Goal: Transaction & Acquisition: Book appointment/travel/reservation

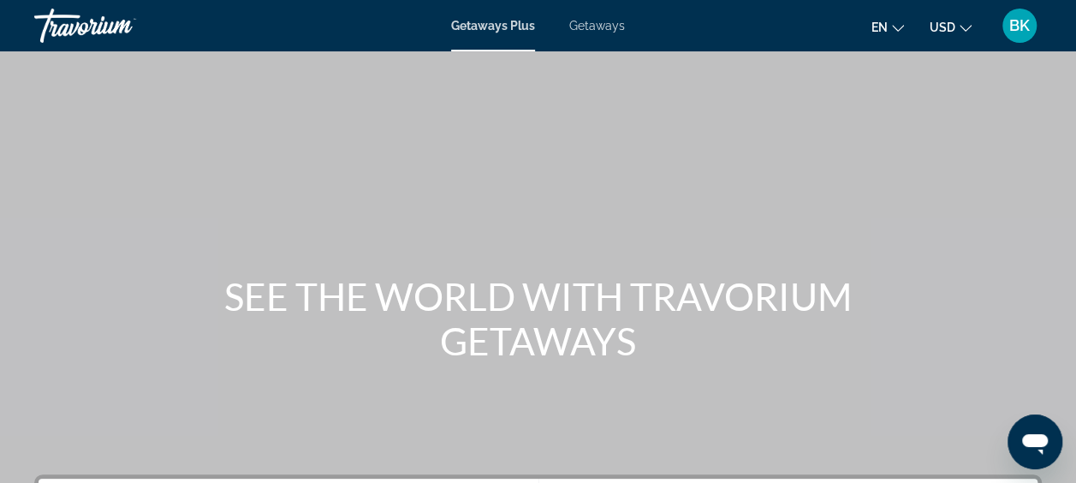
click at [592, 27] on span "Getaways" at bounding box center [597, 26] width 56 height 14
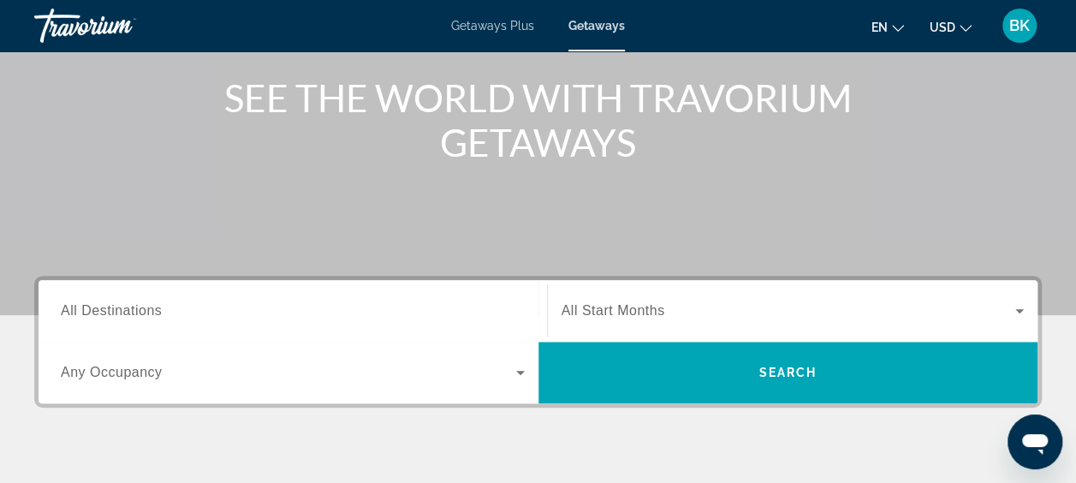
scroll to position [203, 0]
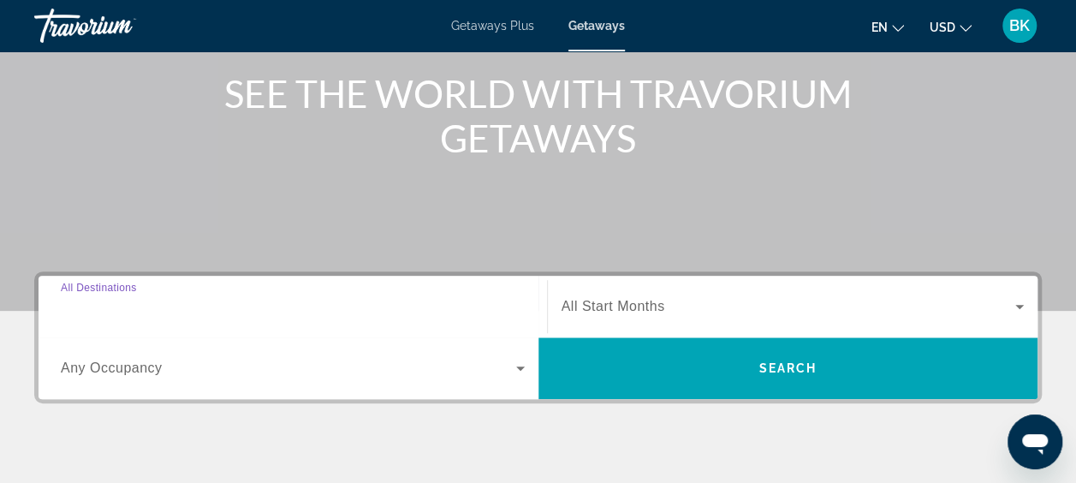
click at [170, 301] on input "Destination All Destinations" at bounding box center [293, 307] width 464 height 21
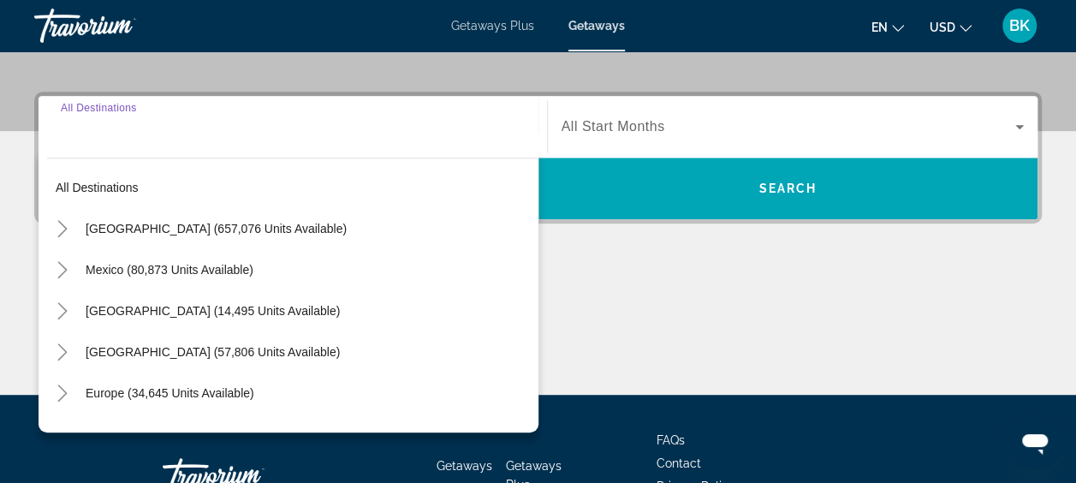
scroll to position [418, 0]
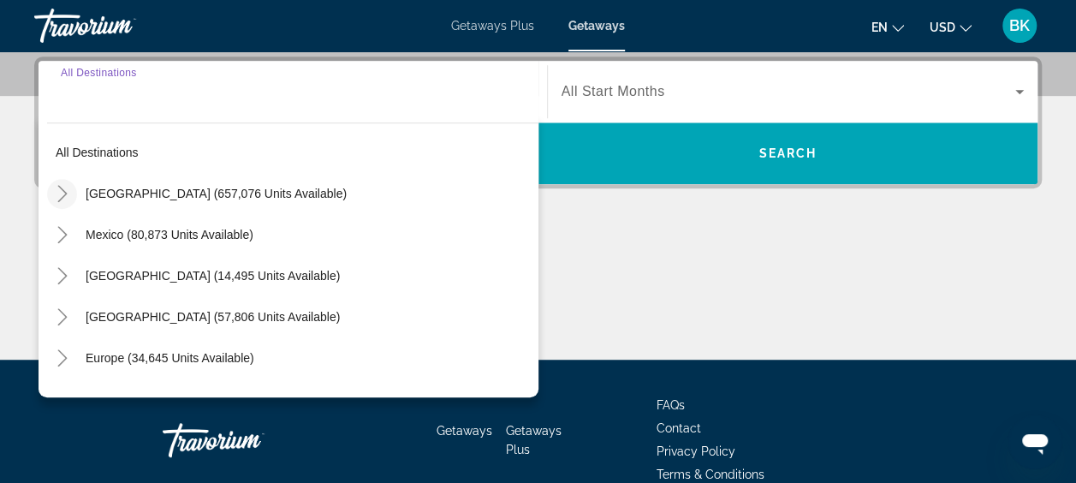
click at [62, 190] on icon "Toggle United States (657,076 units available)" at bounding box center [62, 193] width 17 height 17
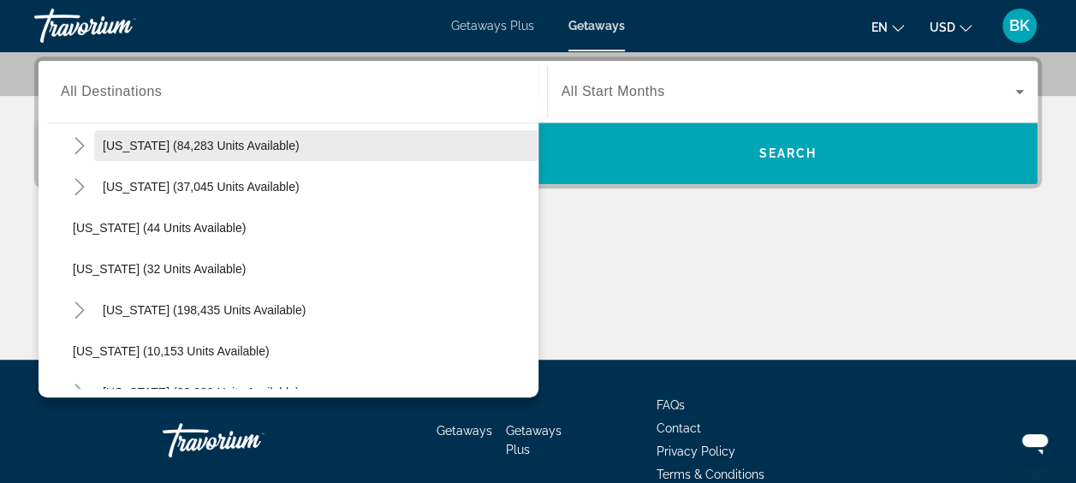
scroll to position [219, 0]
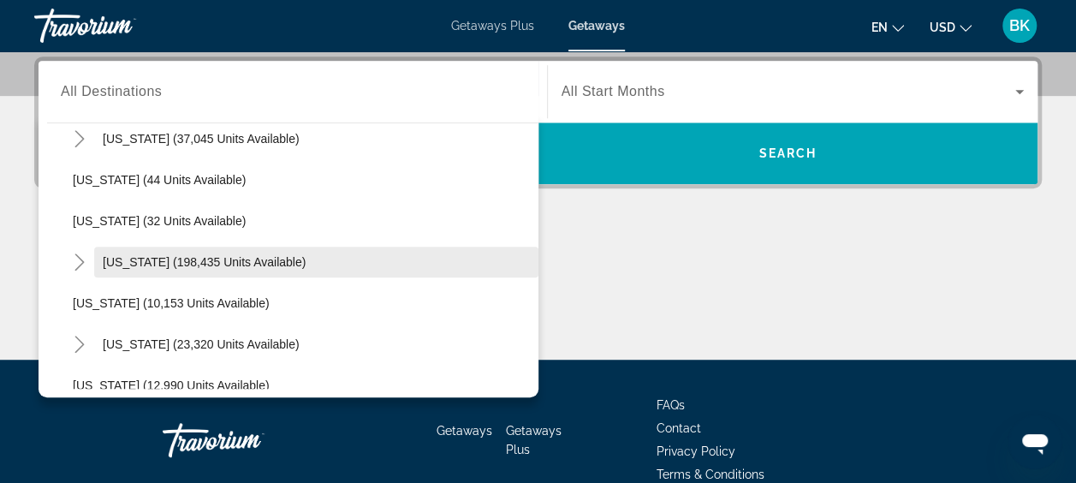
click at [158, 255] on span "[US_STATE] (198,435 units available)" at bounding box center [204, 262] width 203 height 14
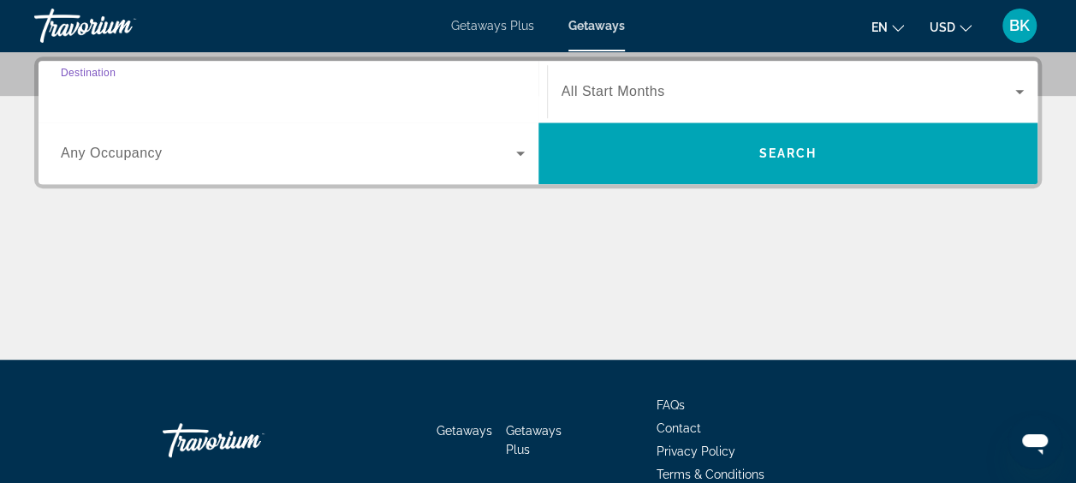
type input "**********"
click at [663, 75] on div "Search widget" at bounding box center [793, 92] width 463 height 48
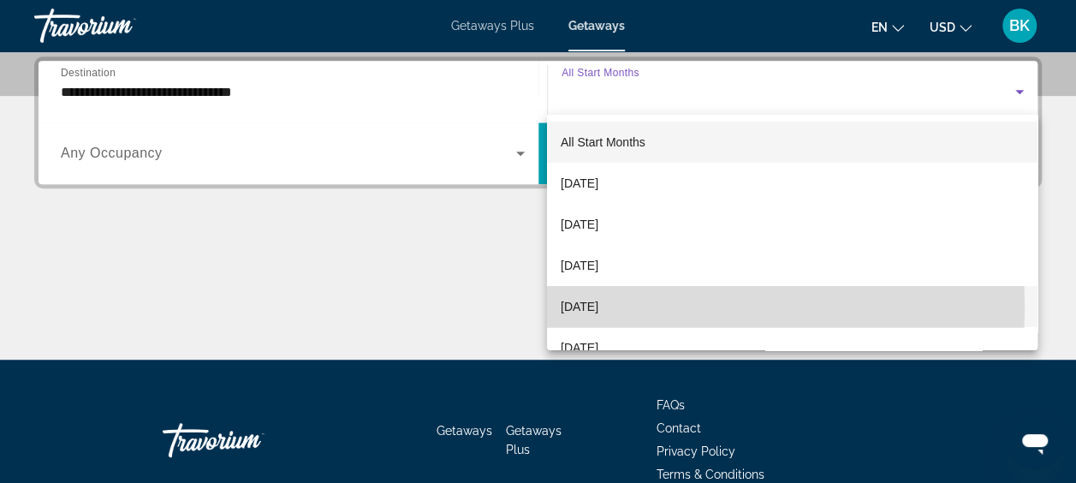
click at [598, 307] on span "[DATE]" at bounding box center [580, 306] width 38 height 21
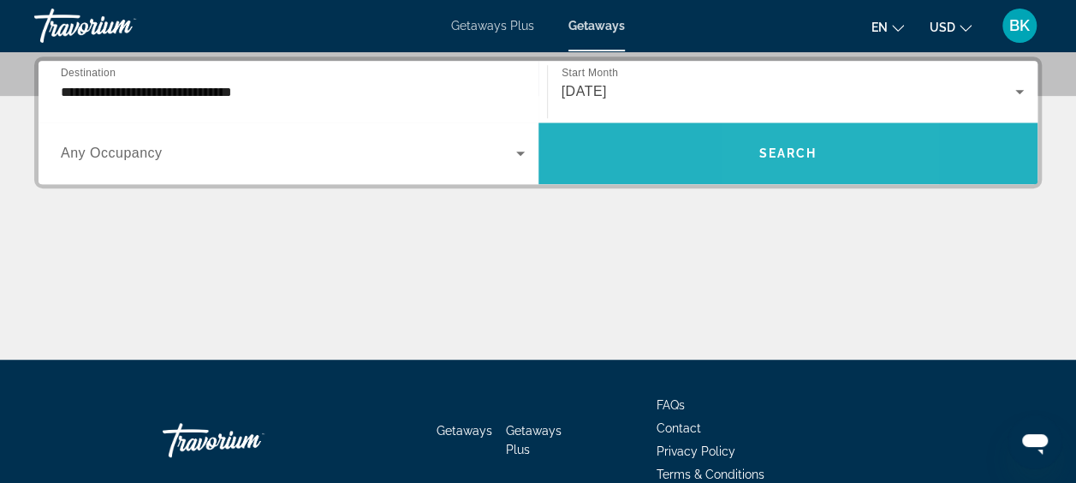
click at [771, 155] on span "Search" at bounding box center [788, 153] width 58 height 14
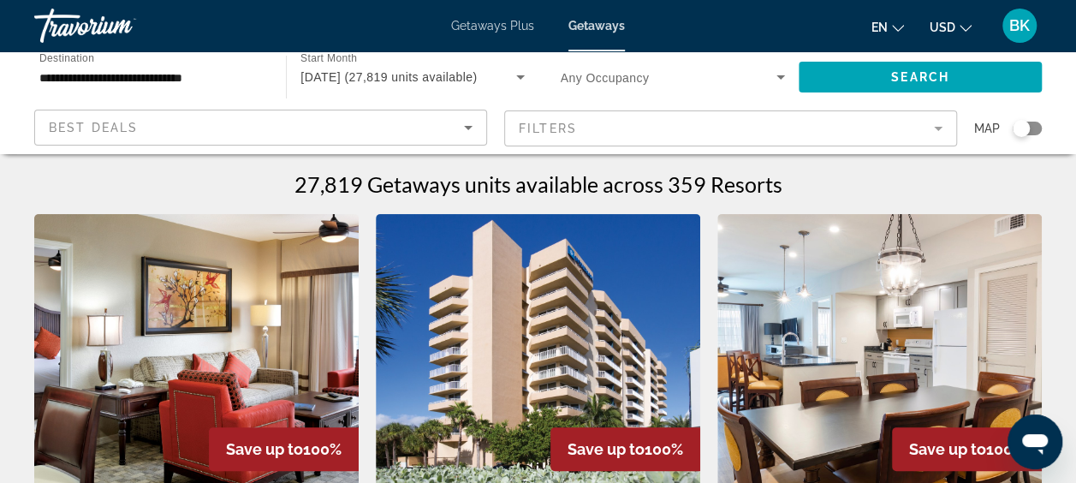
click at [637, 134] on mat-form-field "Filters" at bounding box center [730, 128] width 453 height 36
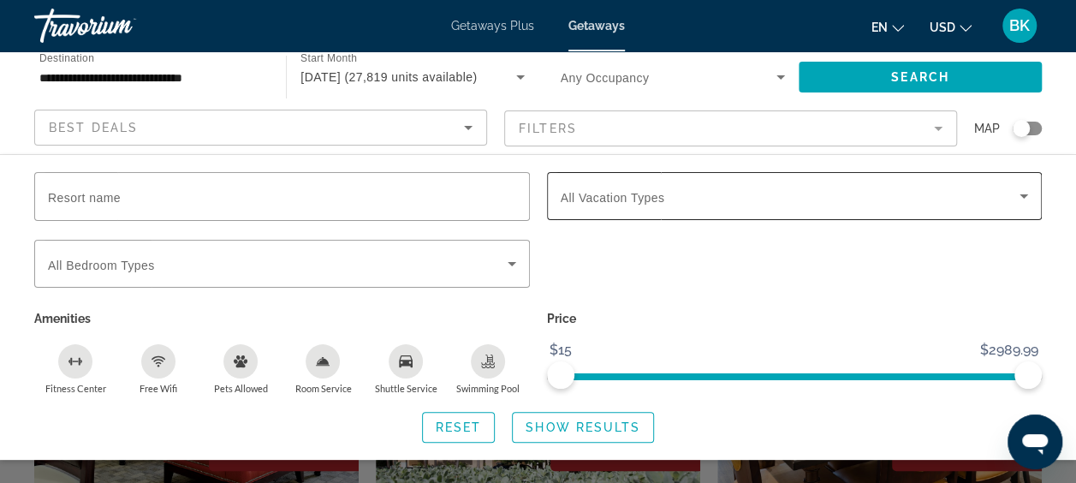
click at [625, 200] on span "All Vacation Types" at bounding box center [613, 198] width 104 height 14
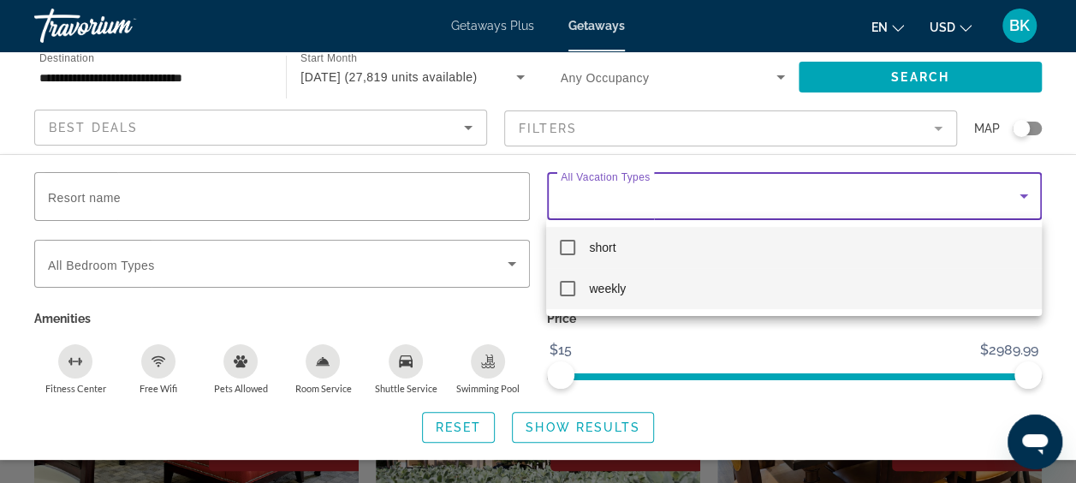
click at [584, 293] on mat-option "weekly" at bounding box center [793, 288] width 495 height 41
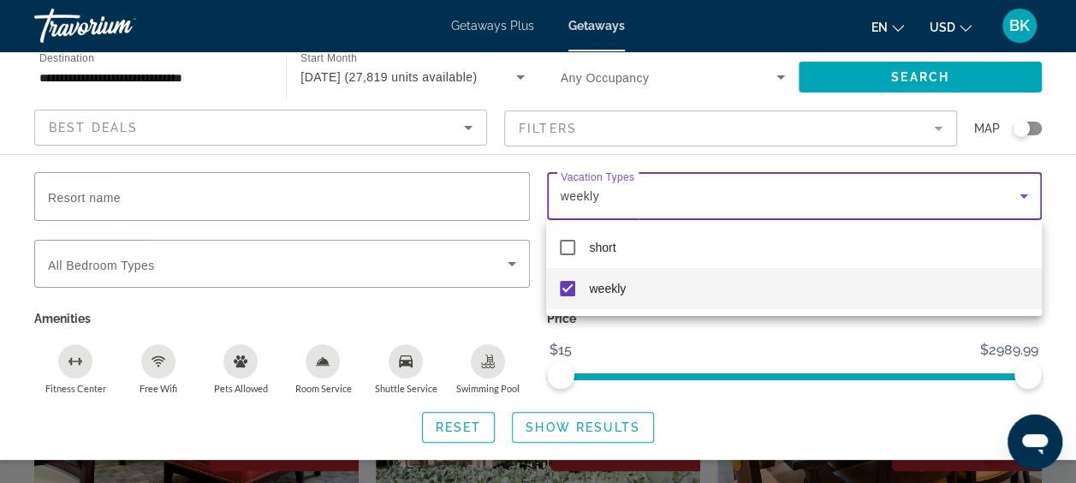
click at [579, 421] on div at bounding box center [538, 241] width 1076 height 483
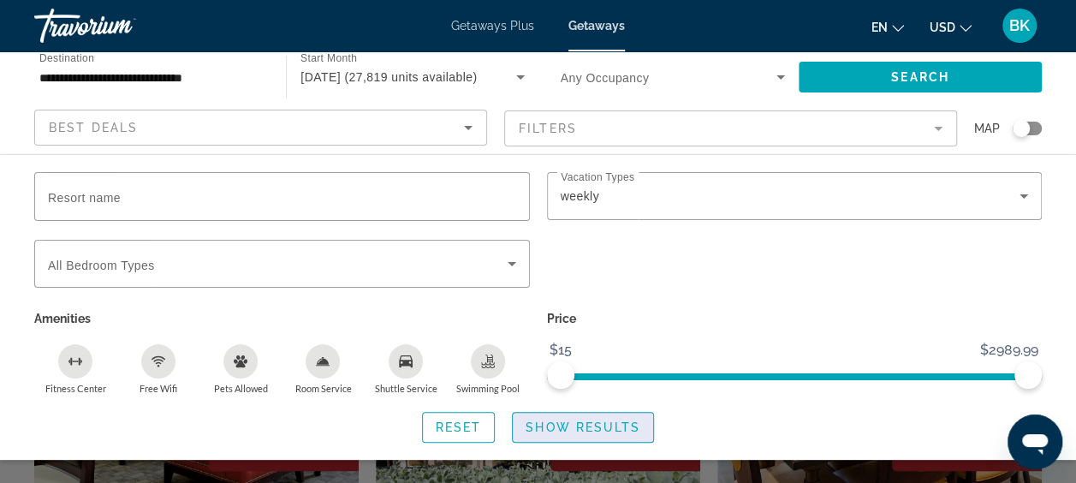
click at [568, 426] on span "Show Results" at bounding box center [583, 427] width 115 height 14
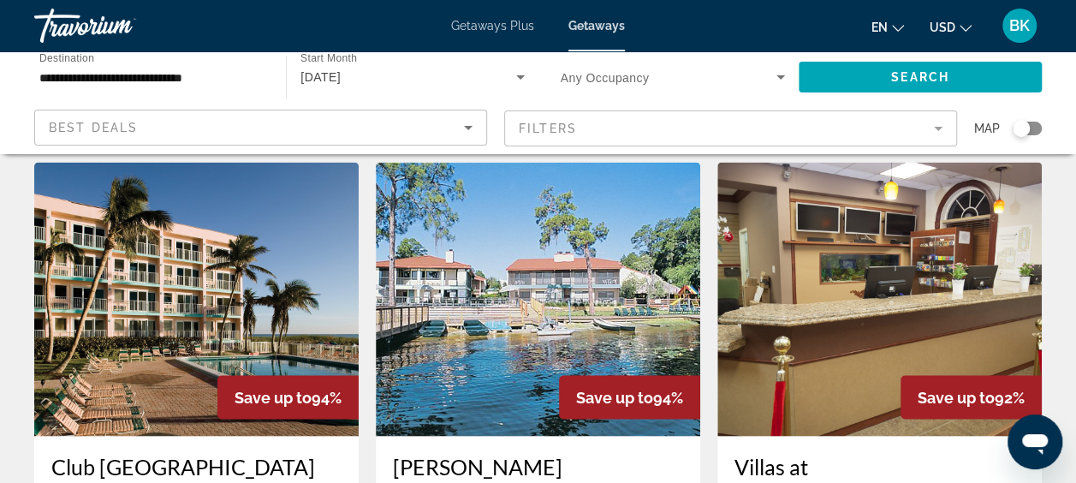
scroll to position [1325, 0]
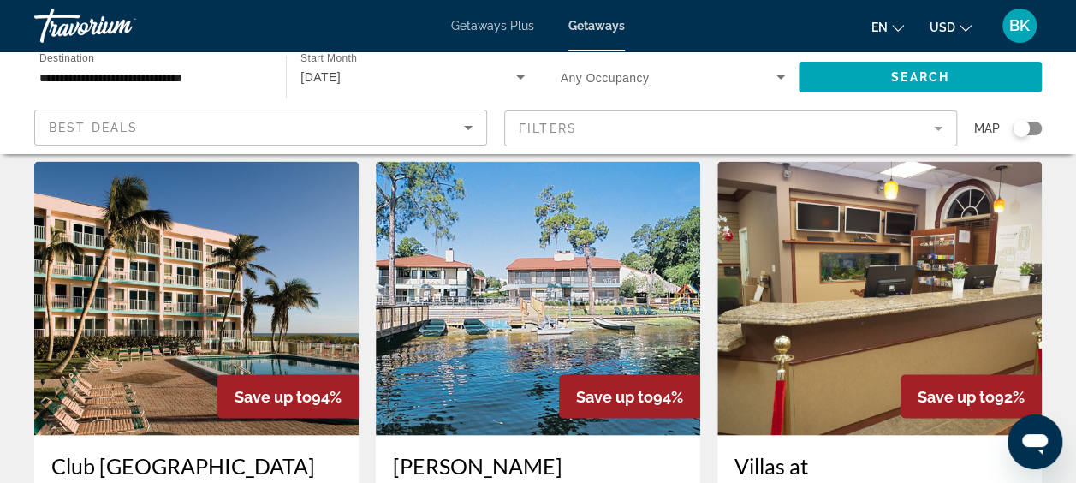
click at [264, 260] on img "Main content" at bounding box center [196, 298] width 324 height 274
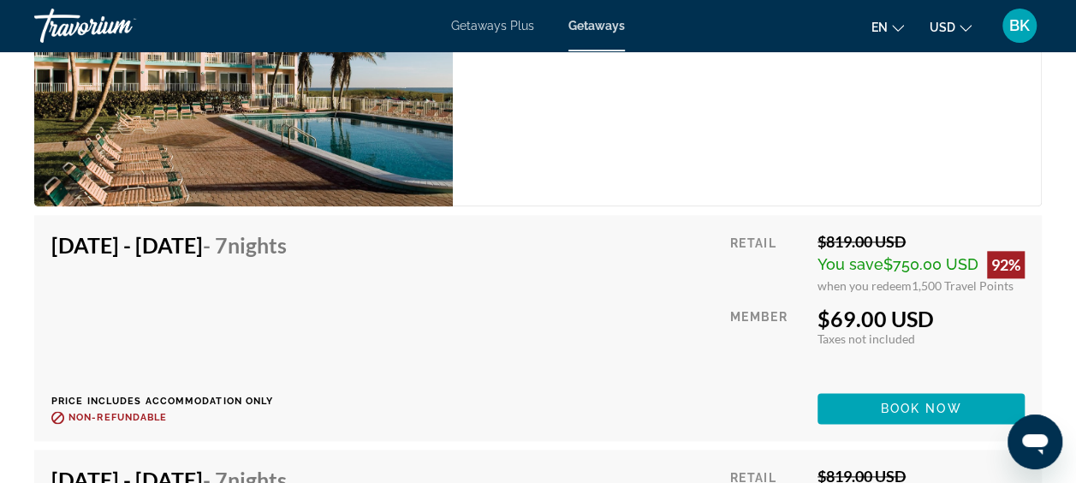
scroll to position [4033, 0]
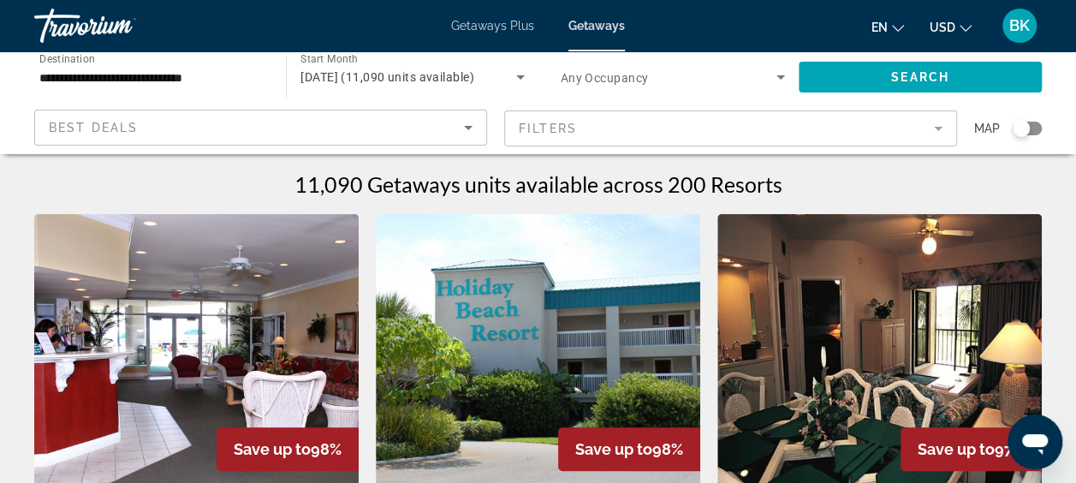
click at [175, 77] on input "**********" at bounding box center [151, 78] width 224 height 21
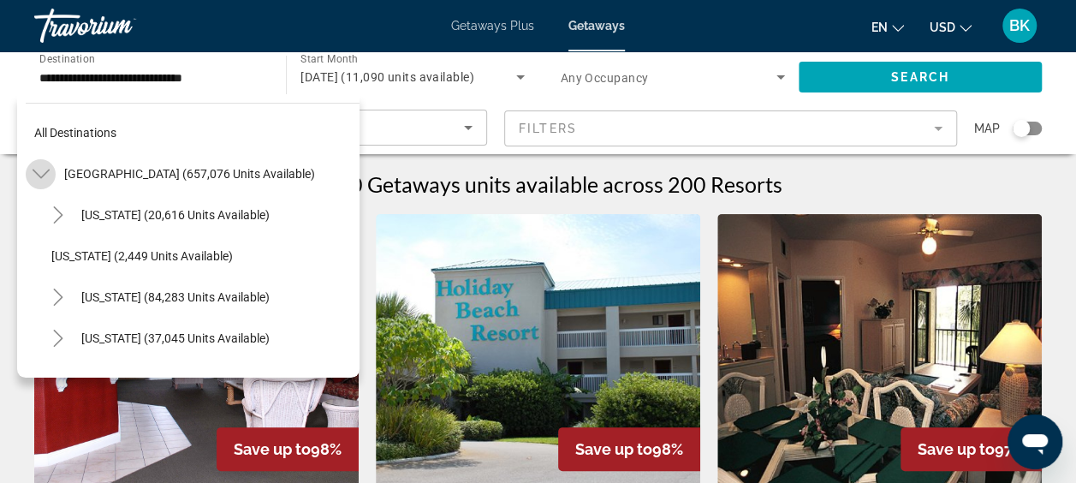
click at [41, 173] on icon "Toggle United States (657,076 units available)" at bounding box center [41, 173] width 17 height 17
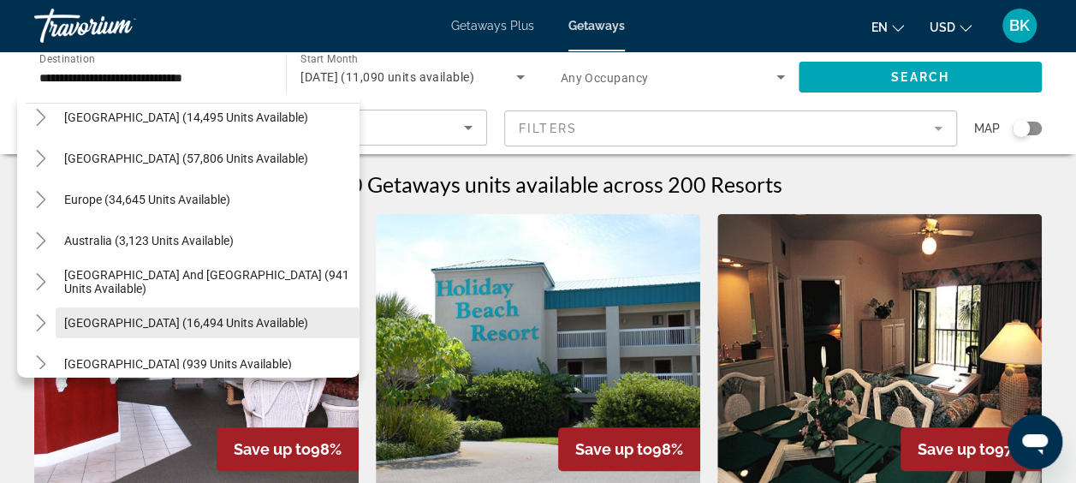
scroll to position [254, 0]
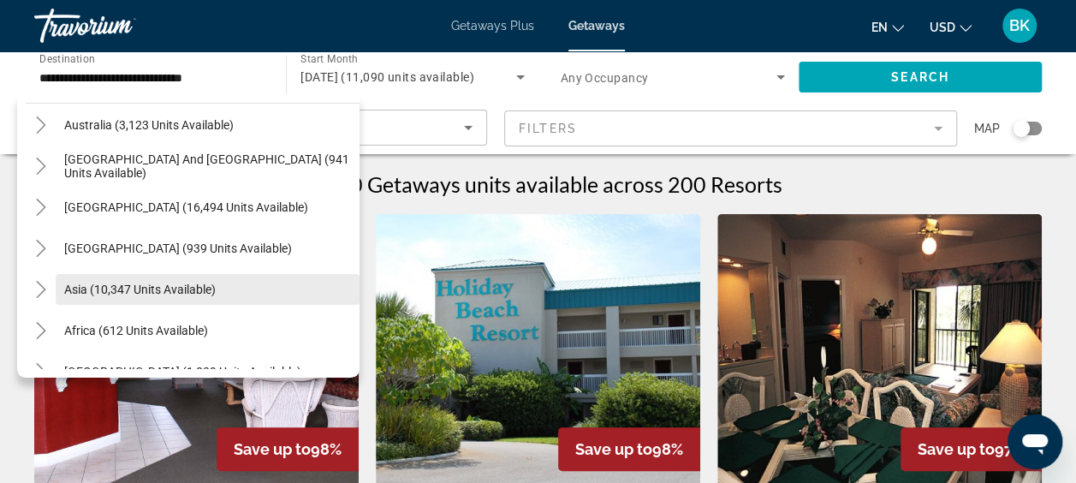
click at [116, 289] on span "Asia (10,347 units available)" at bounding box center [140, 290] width 152 height 14
type input "**********"
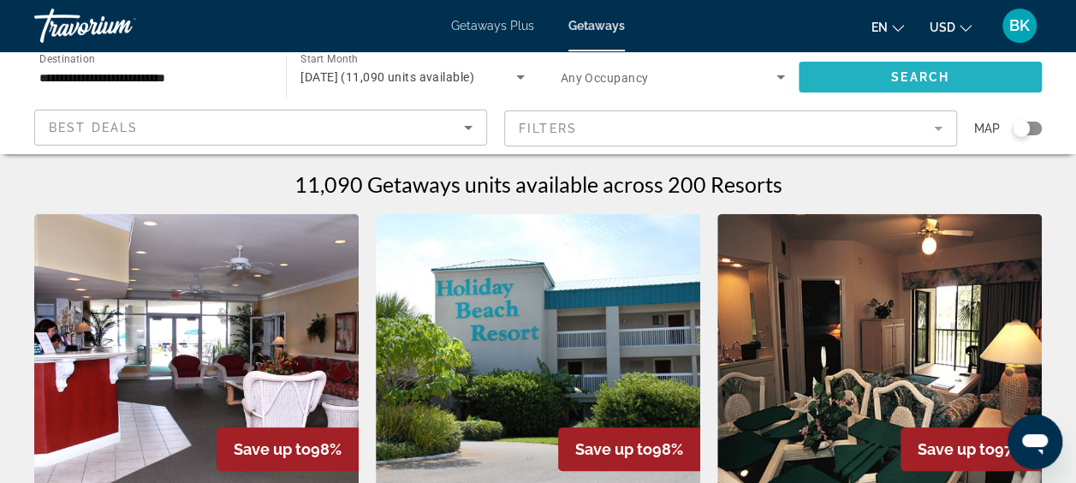
click at [881, 80] on span "Search widget" at bounding box center [920, 77] width 243 height 41
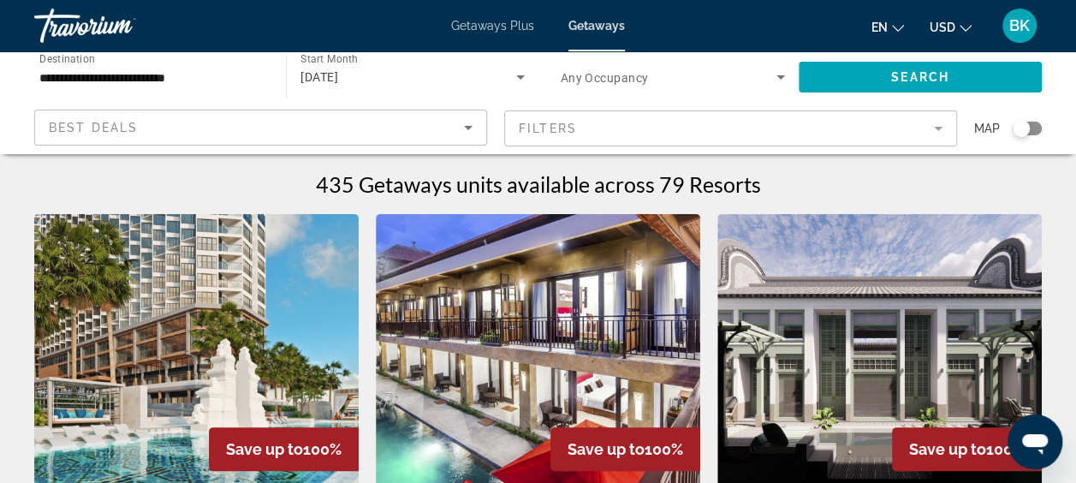
click at [296, 330] on img "Main content" at bounding box center [196, 351] width 324 height 274
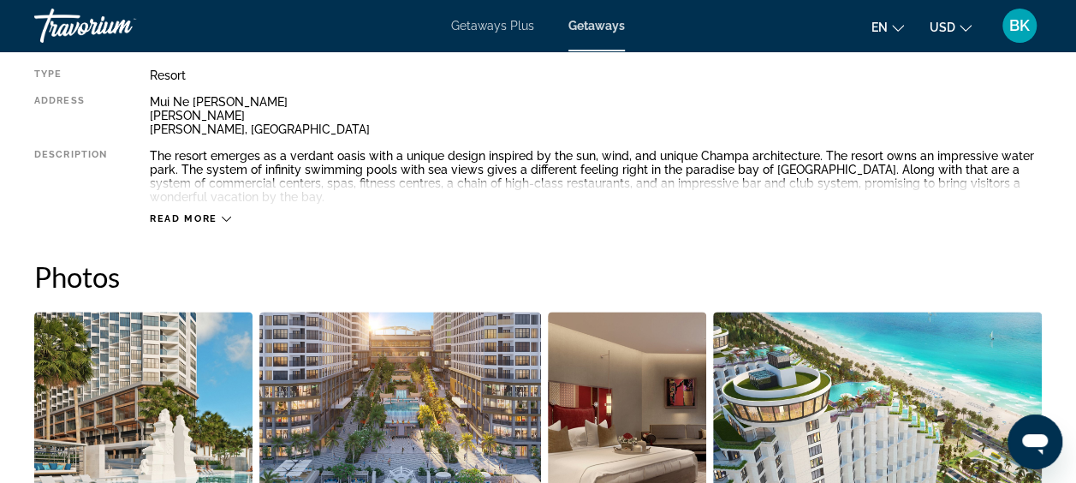
scroll to position [932, 0]
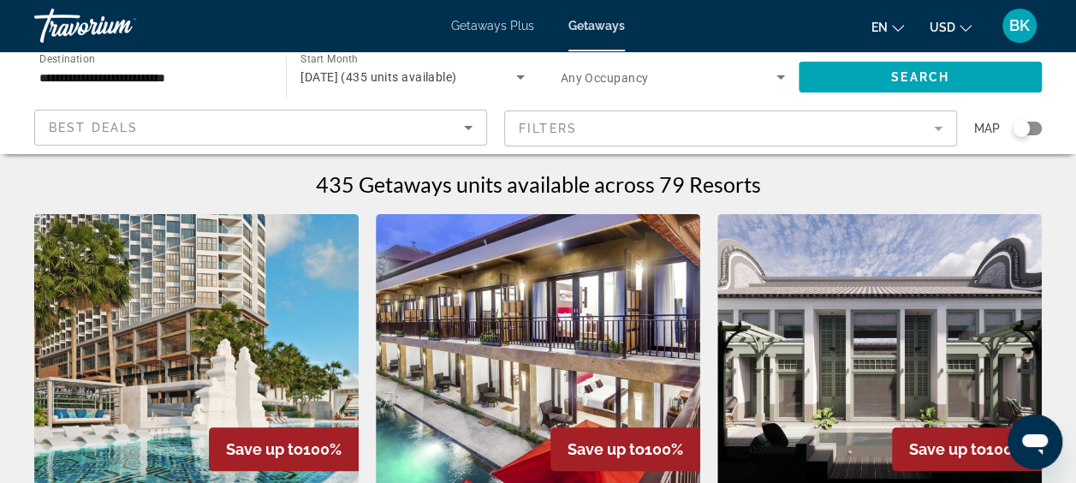
click at [521, 346] on img "Main content" at bounding box center [538, 351] width 324 height 274
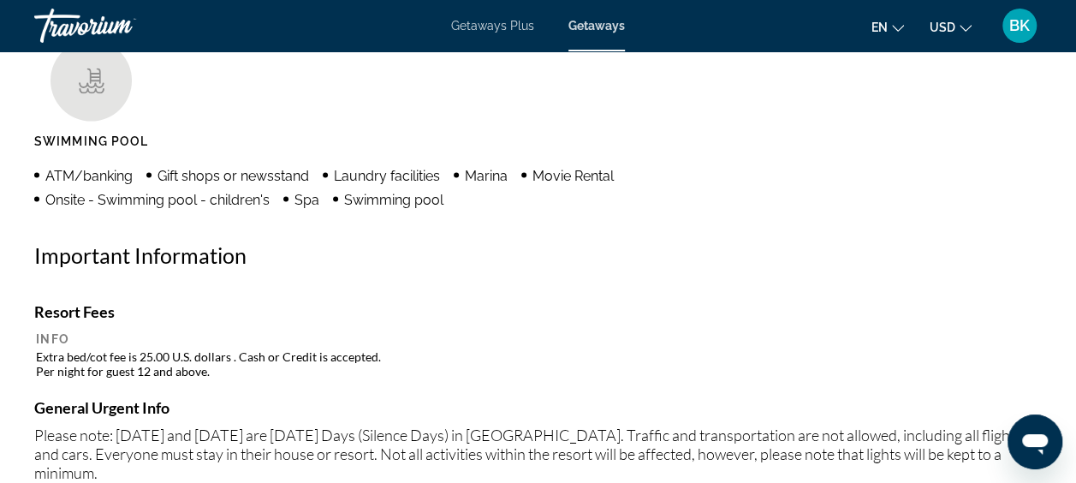
scroll to position [1616, 0]
